Goal: Information Seeking & Learning: Compare options

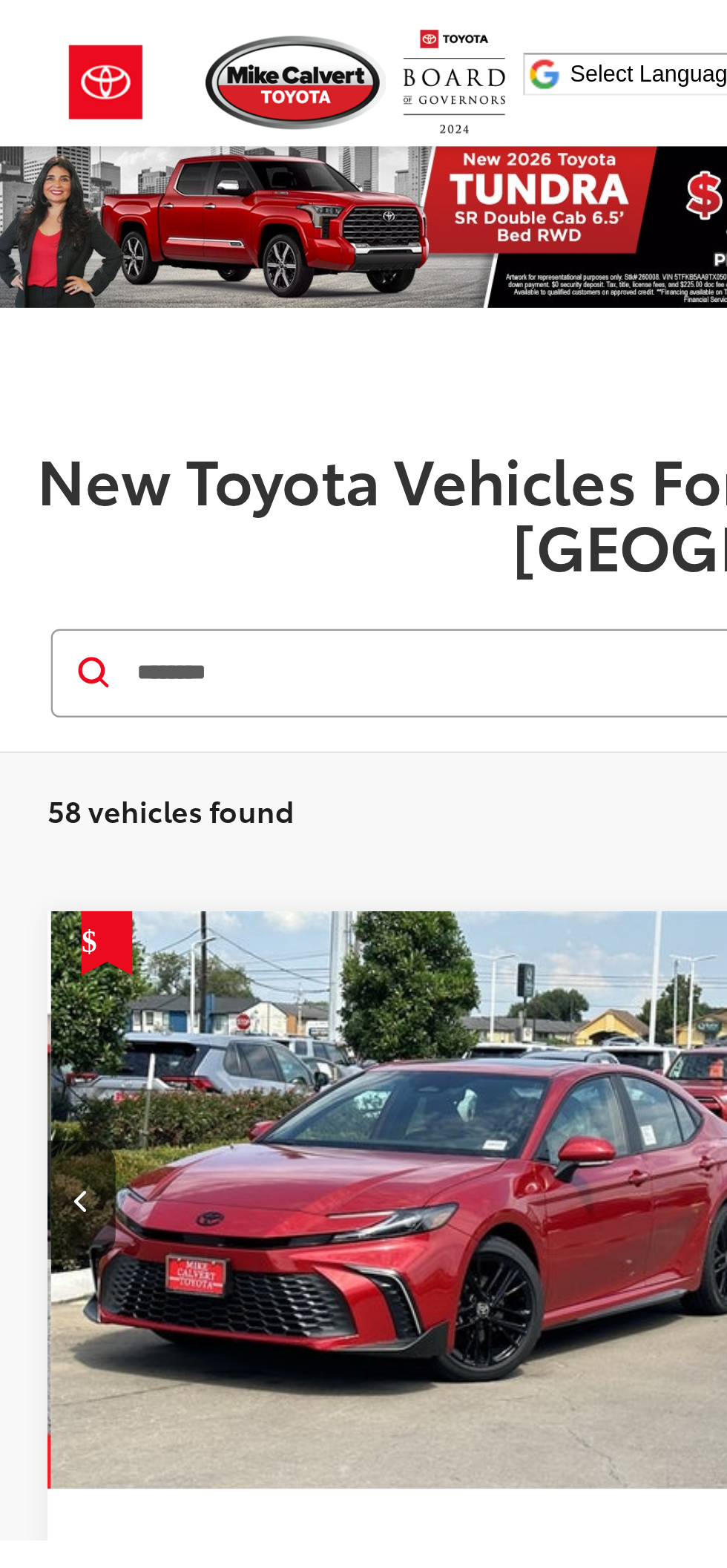
scroll to position [0, 338]
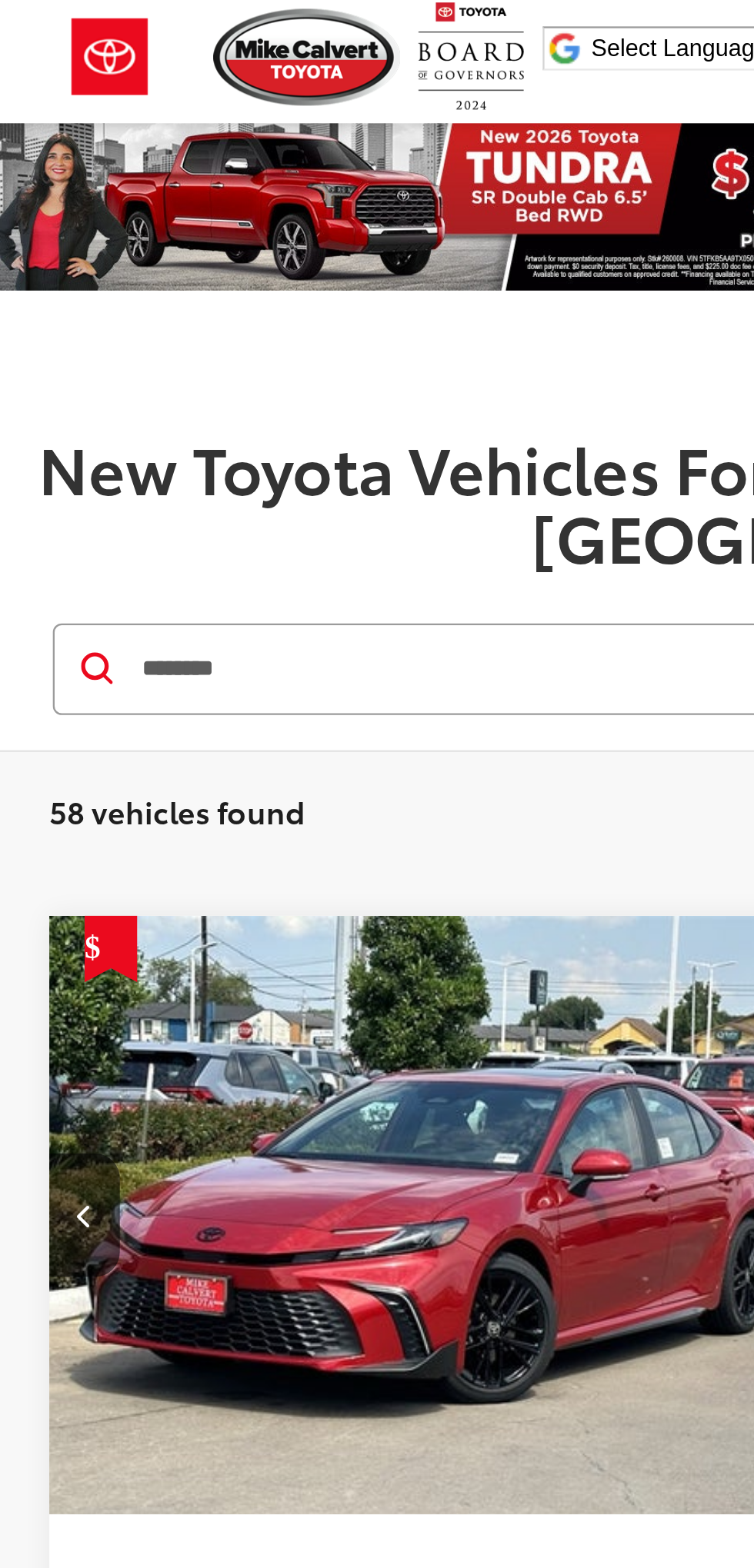
click at [248, 273] on input "********" at bounding box center [359, 291] width 599 height 37
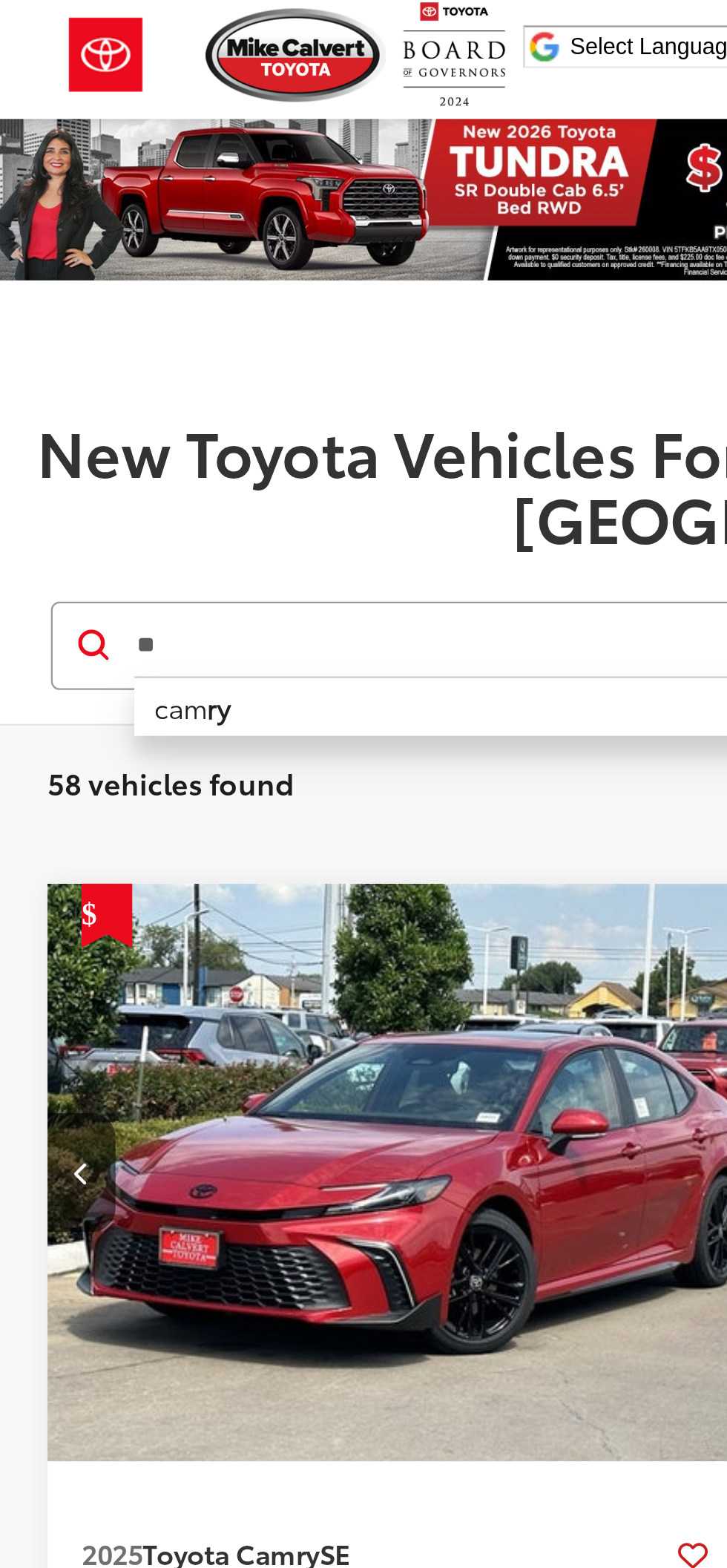
type input "*"
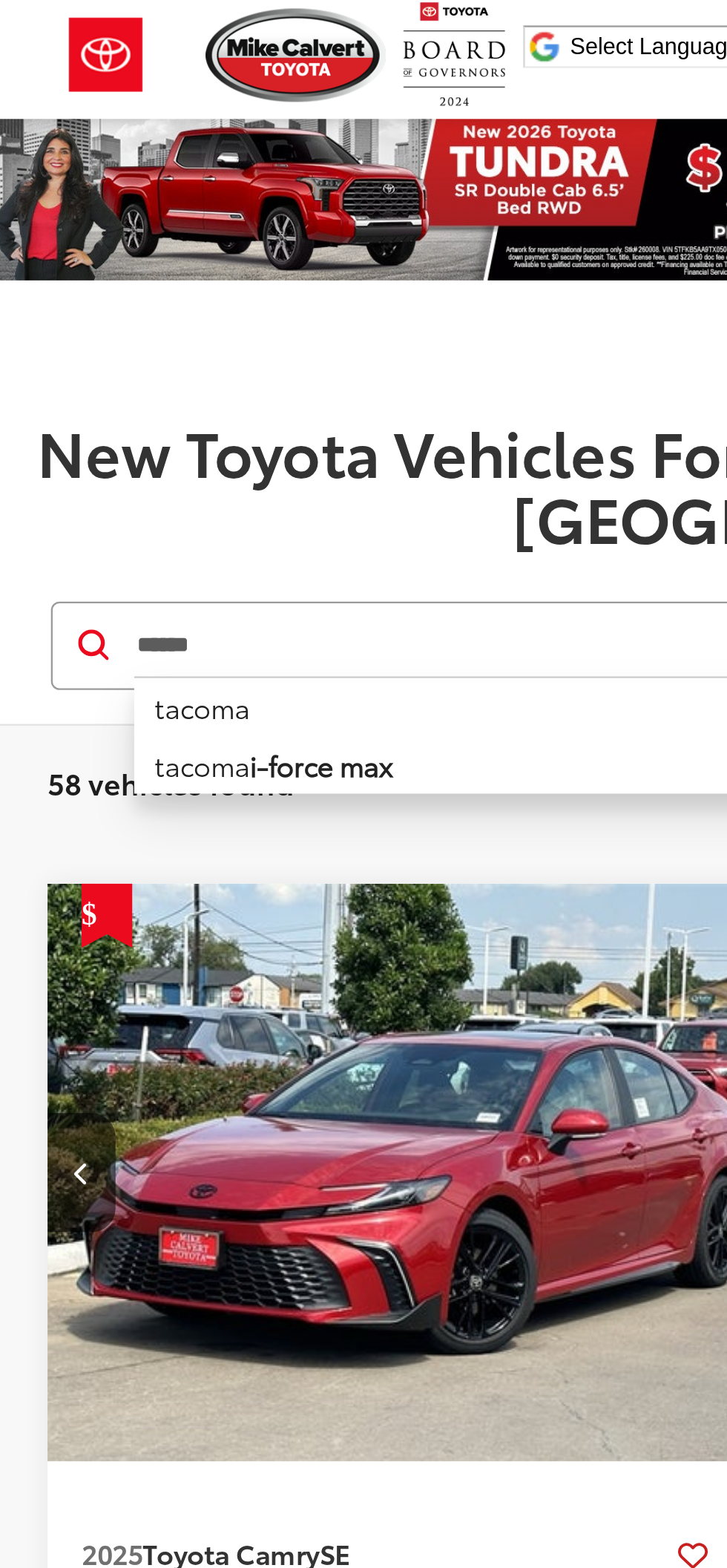
type input "******"
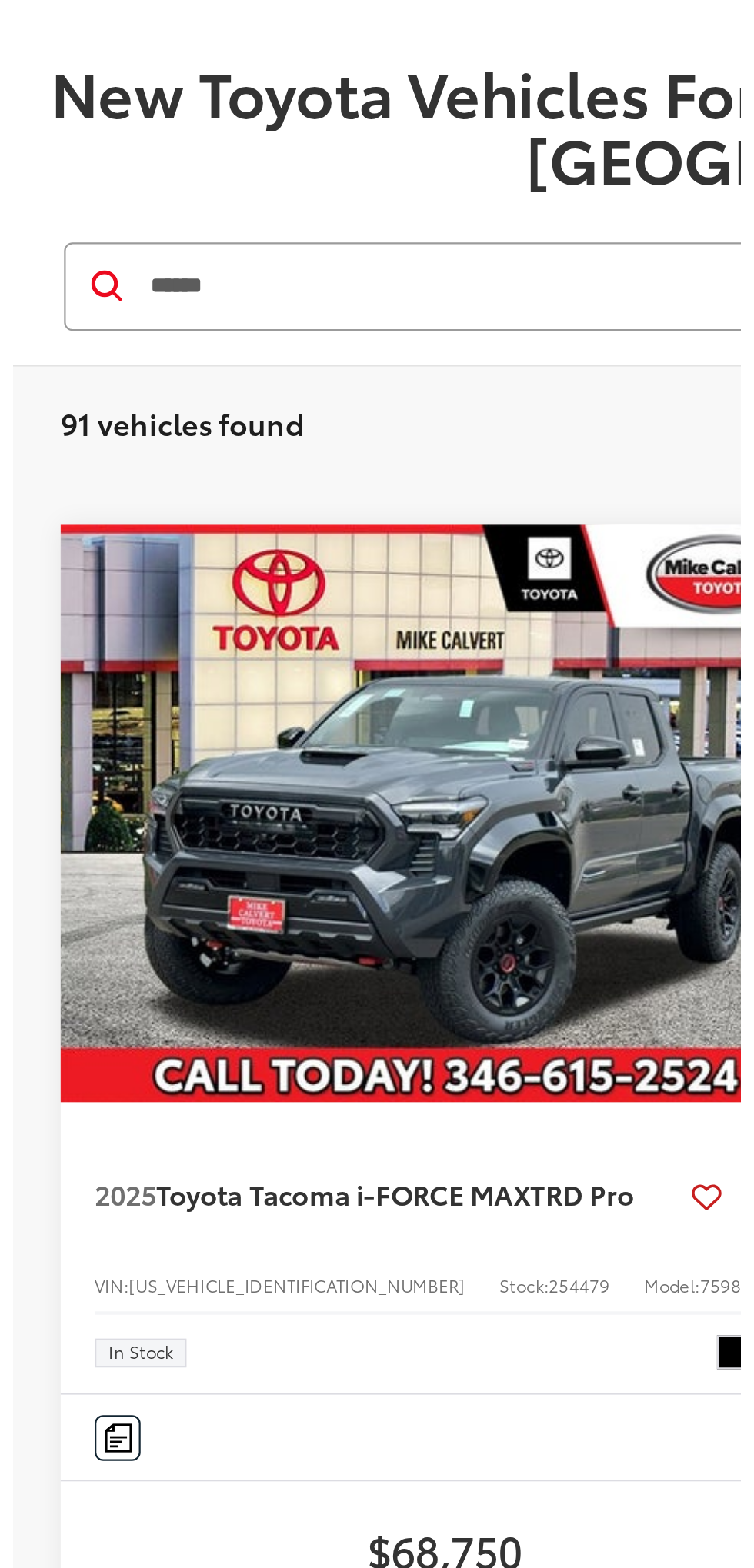
scroll to position [0, 3]
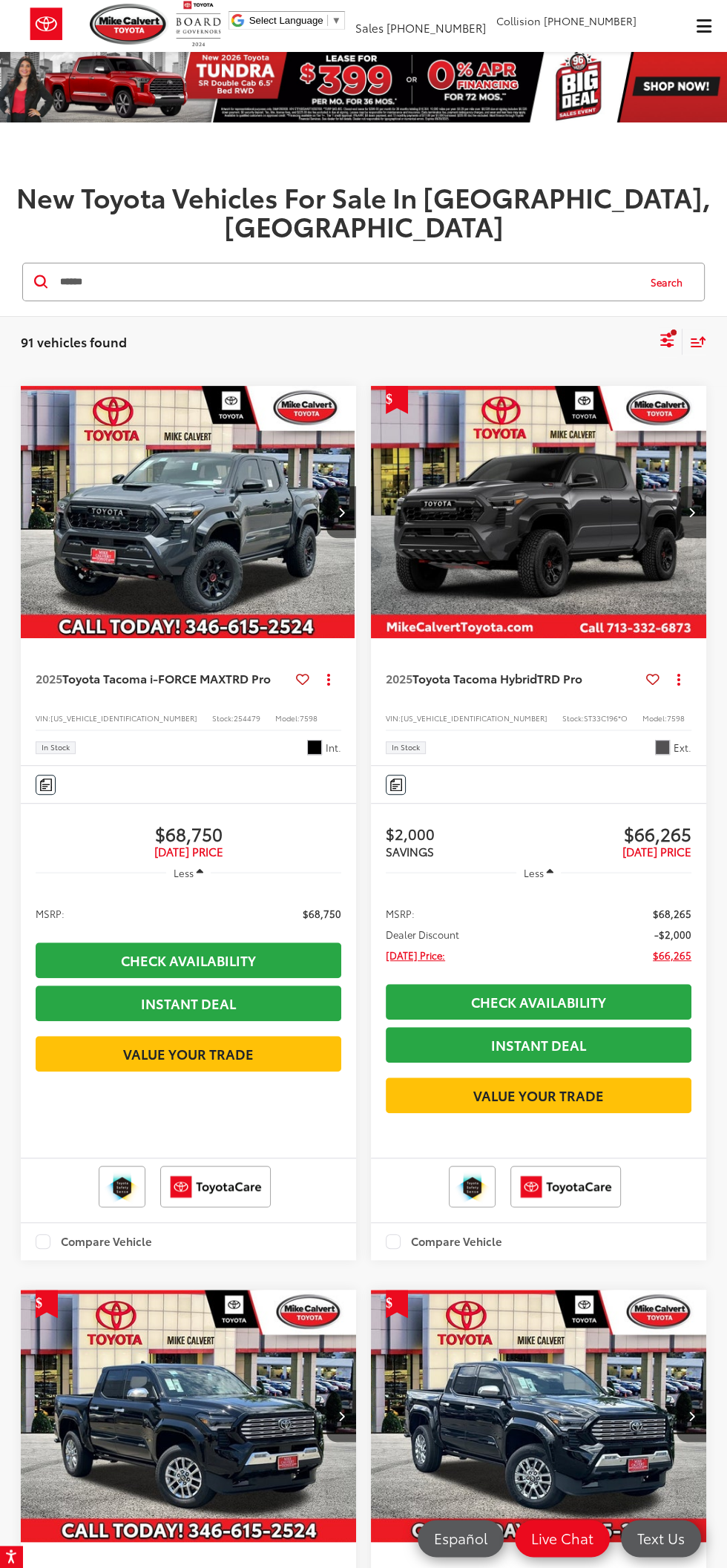
click at [697, 336] on icon "Select sort value" at bounding box center [698, 341] width 16 height 11
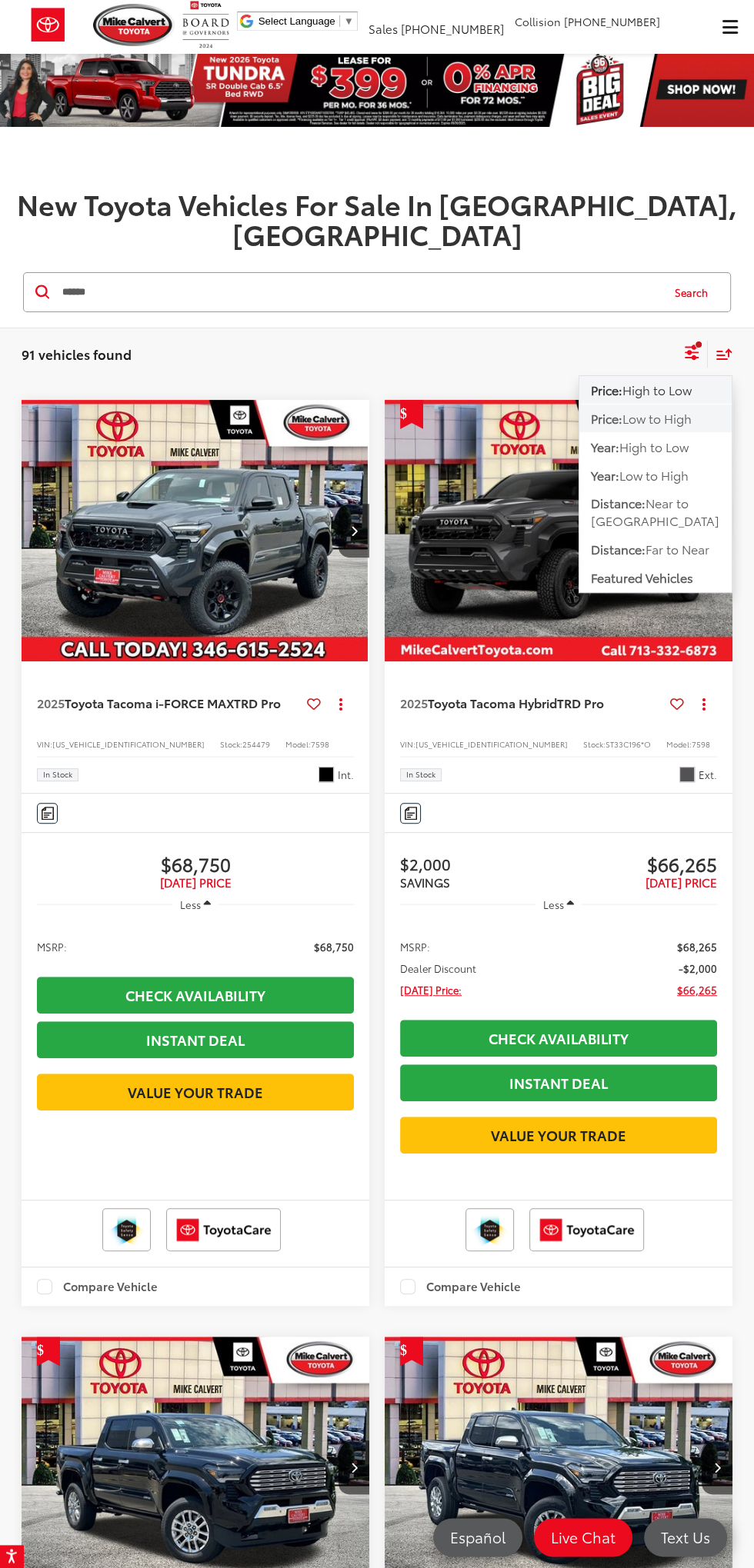
click at [686, 409] on span "Low to High" at bounding box center [657, 417] width 69 height 18
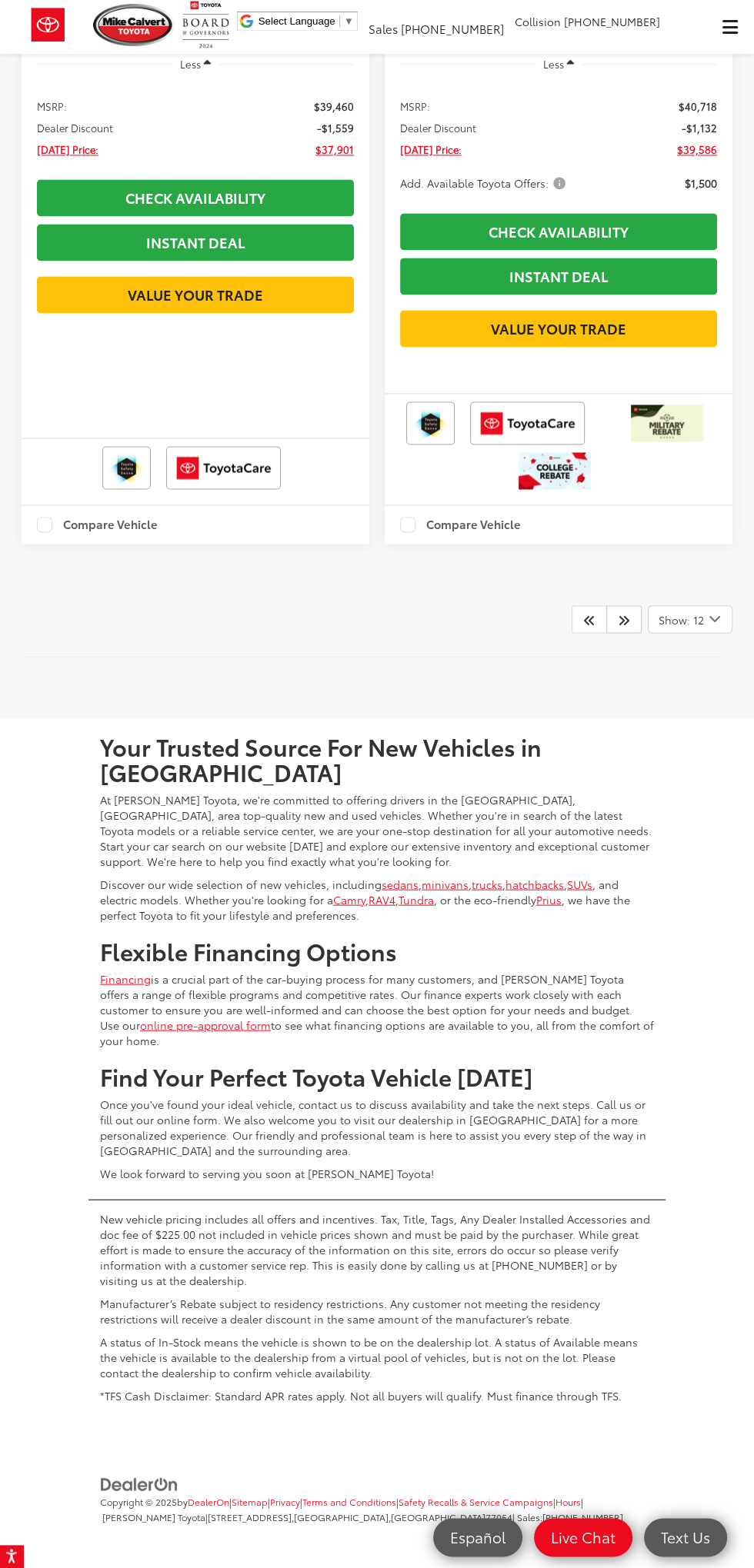
scroll to position [5619, 0]
click at [697, 632] on div "Show: 12" at bounding box center [690, 619] width 83 height 26
click at [697, 749] on button "Show: 96" at bounding box center [690, 735] width 83 height 27
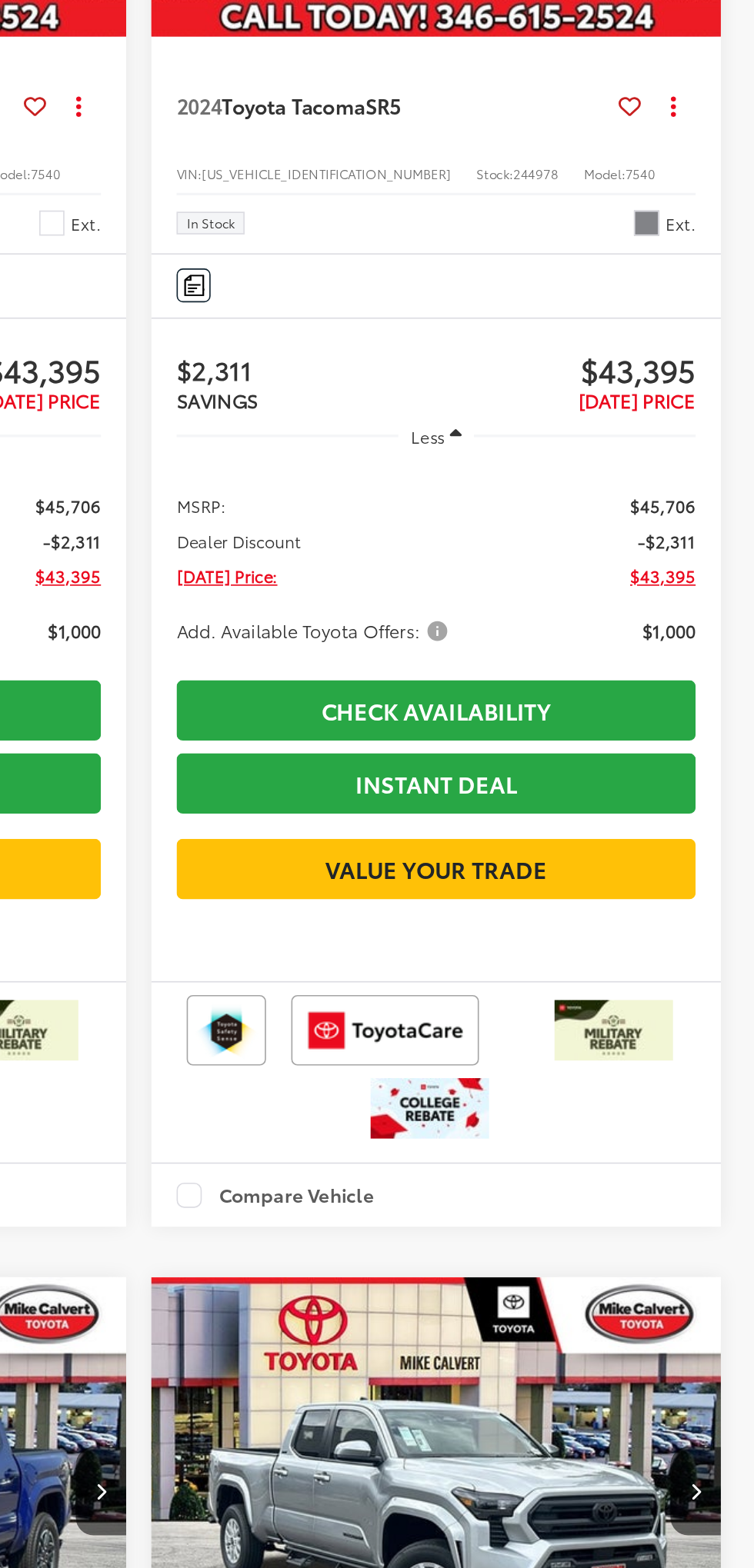
scroll to position [9916, 0]
